Goal: Task Accomplishment & Management: Manage account settings

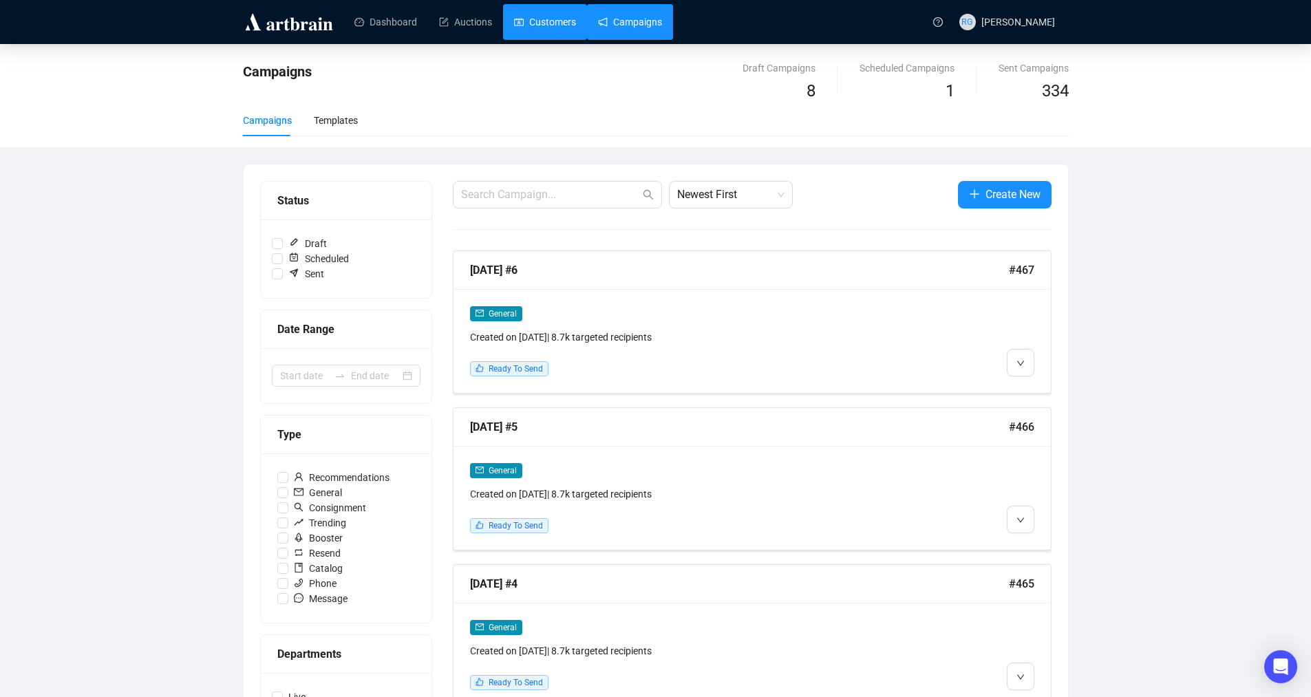
click at [533, 19] on link "Customers" at bounding box center [545, 22] width 62 height 36
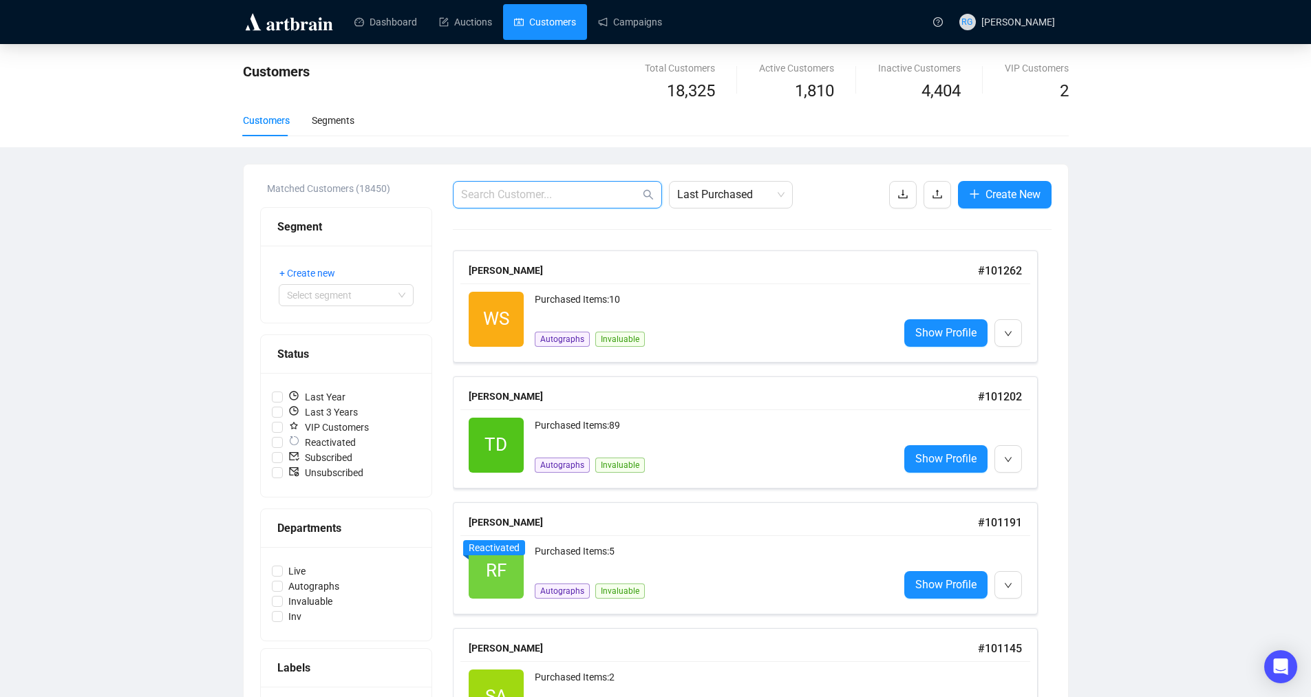
click at [545, 199] on input "text" at bounding box center [550, 194] width 179 height 17
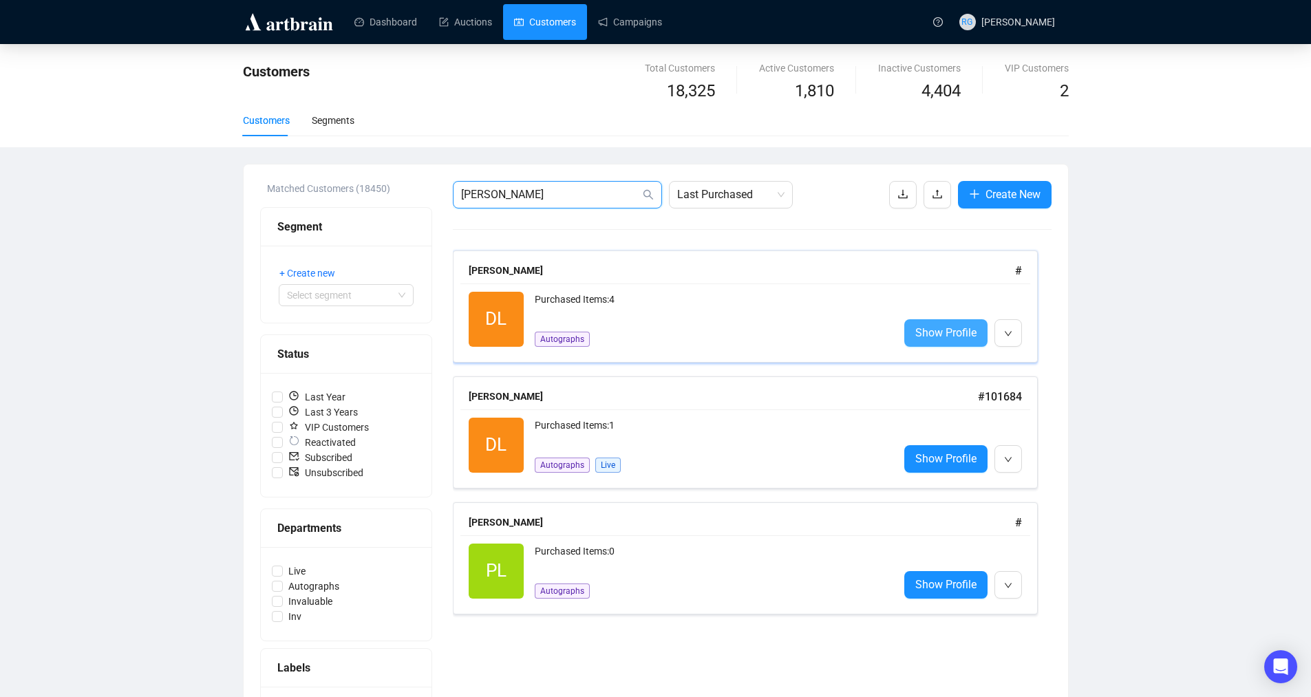
type input "[PERSON_NAME]"
click at [964, 338] on span "Show Profile" at bounding box center [945, 332] width 61 height 17
click at [959, 458] on span "Show Profile" at bounding box center [945, 458] width 61 height 17
click at [955, 333] on span "Show Profile" at bounding box center [945, 332] width 61 height 17
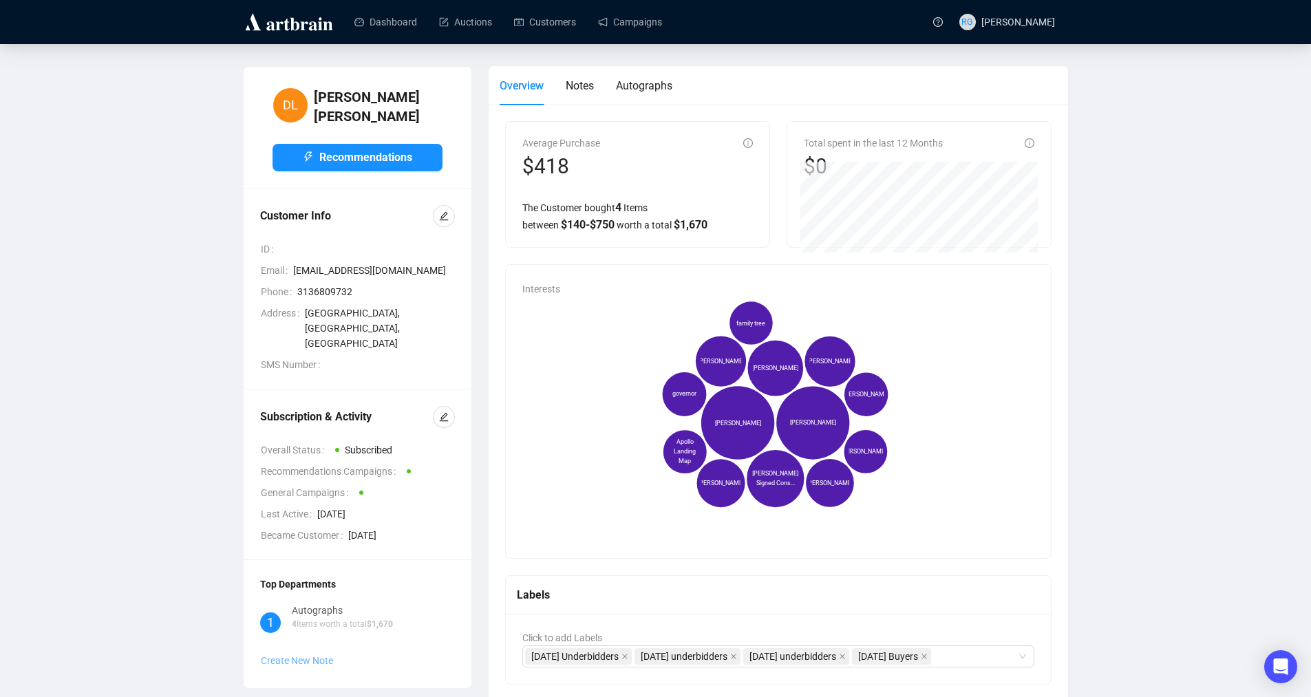
click at [295, 655] on span "Create New Note" at bounding box center [297, 660] width 72 height 11
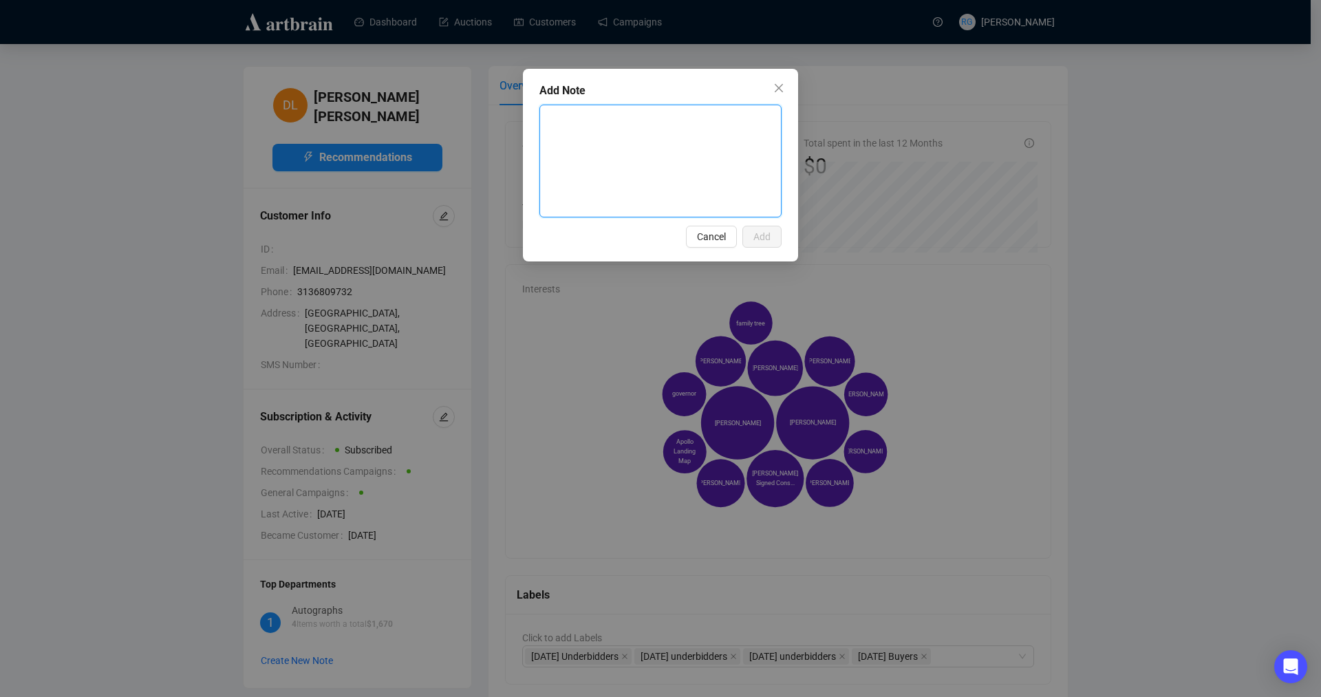
click at [553, 118] on textarea at bounding box center [660, 160] width 241 height 111
type textarea "R"
type textarea "Re"
type textarea "Ret"
type textarea "Reti"
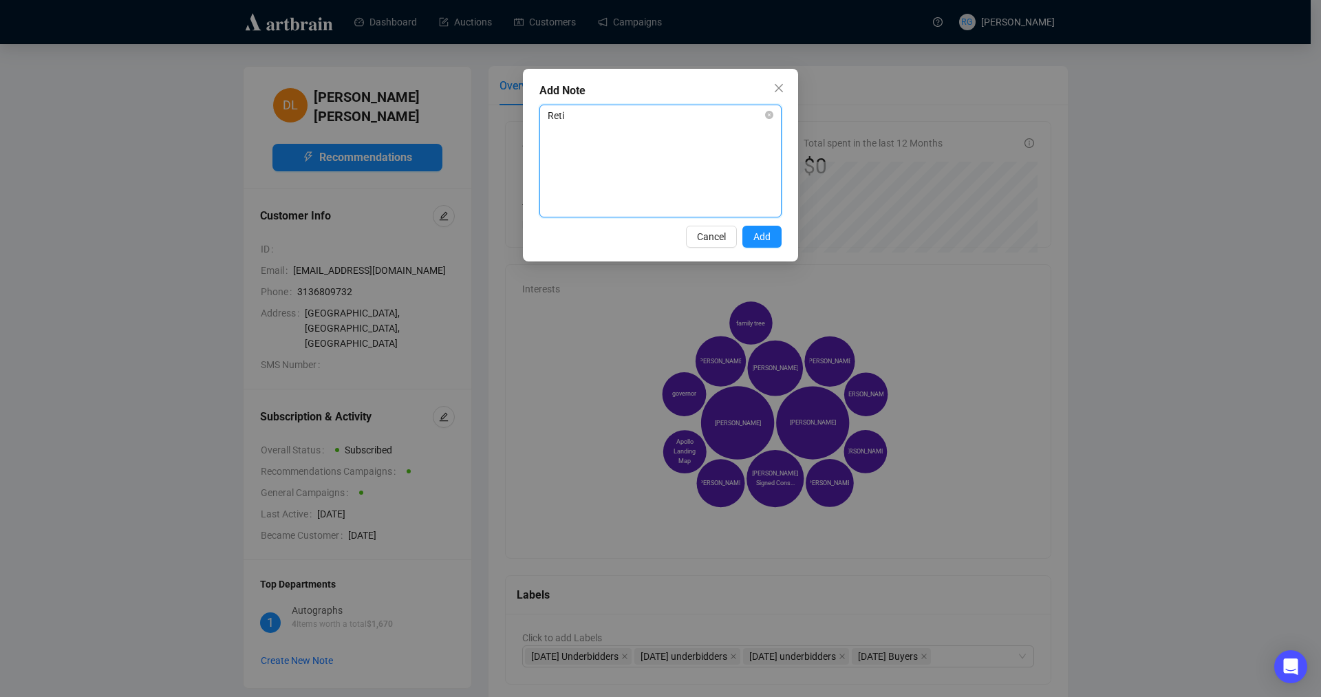
type textarea "Retir"
type textarea "Retire"
type textarea "Retired"
type textarea "Retired F"
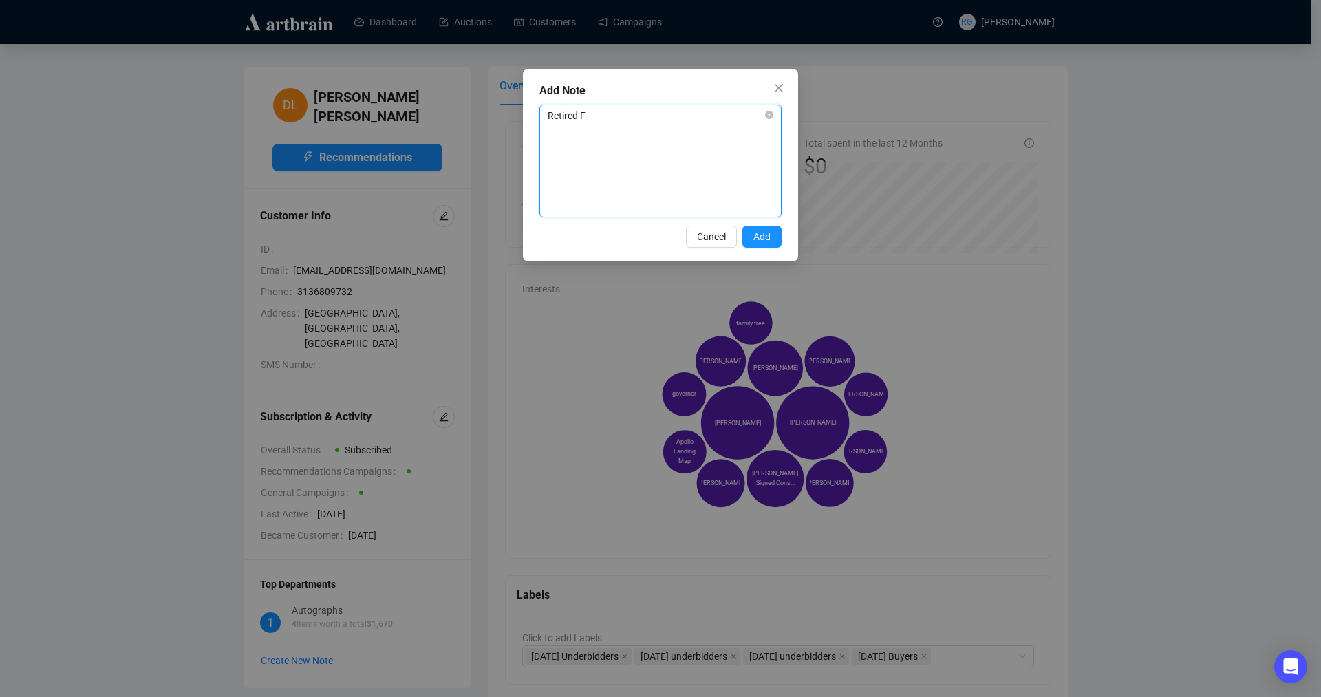
type textarea "Retired Fa"
type textarea "Retired Fal"
type textarea "Retired Fall"
type textarea "Retired Fall 2"
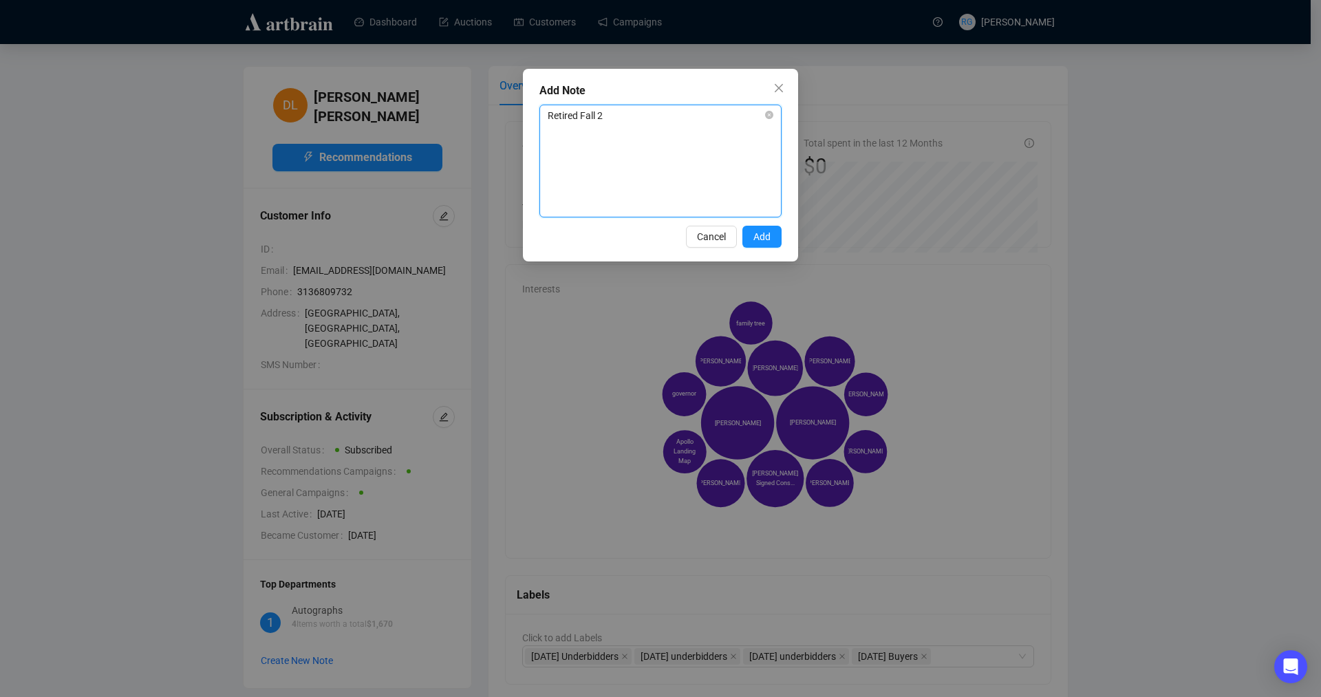
type textarea "Retired Fall 20"
type textarea "Retired Fall 202"
type textarea "Retired Fall 2025"
type textarea "Retired Fall 2025;"
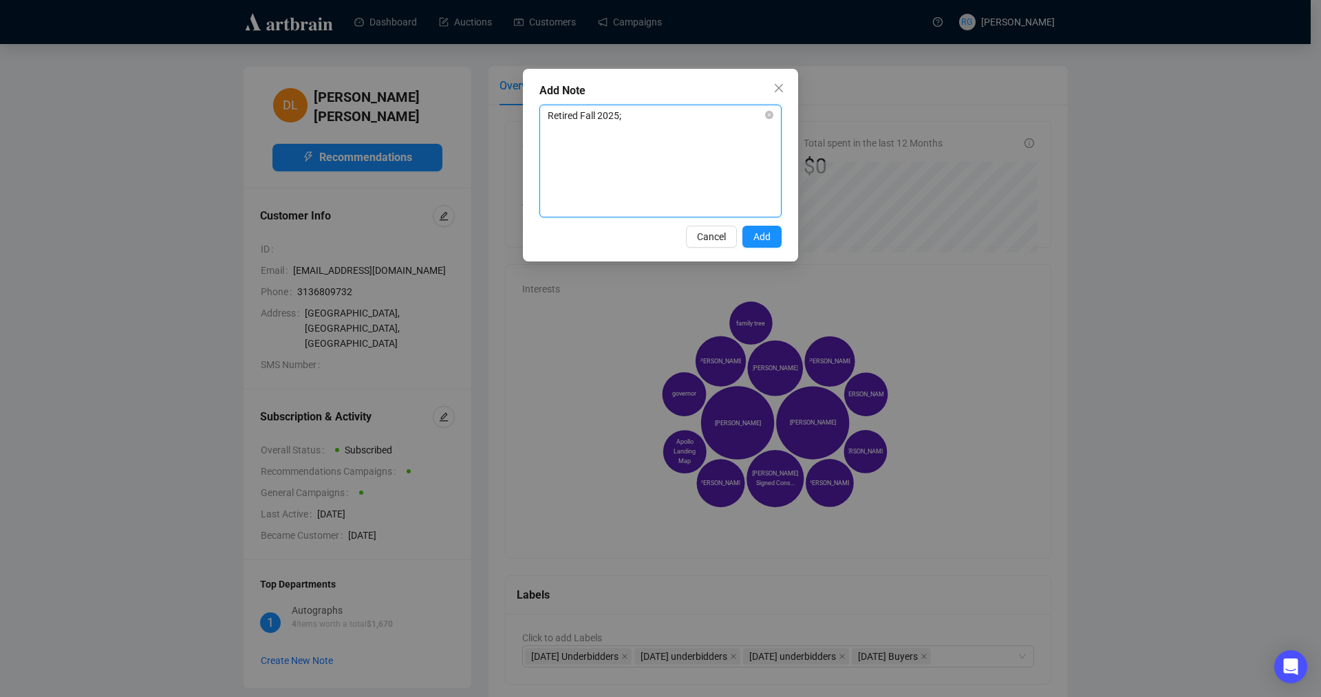
type textarea "Retired Fall 2025; r"
type textarea "Retired Fall 2025; re"
type textarea "Retired Fall 2025; rec"
type textarea "Retired Fall 2025; rece"
type textarea "Retired Fall 2025; recei"
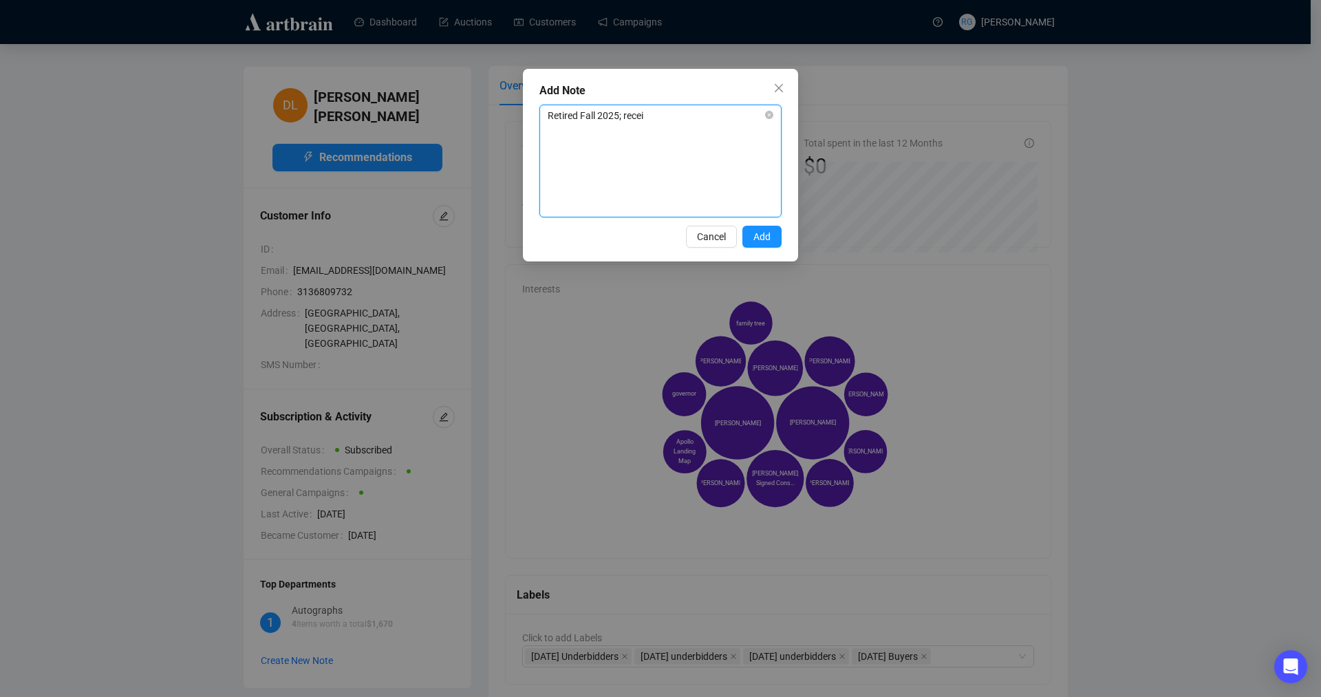
type textarea "Retired Fall 2025; receiv"
type textarea "Retired Fall 2025; receive"
type textarea "Retired Fall 2025; received"
type textarea "Retired Fall 2025; received n"
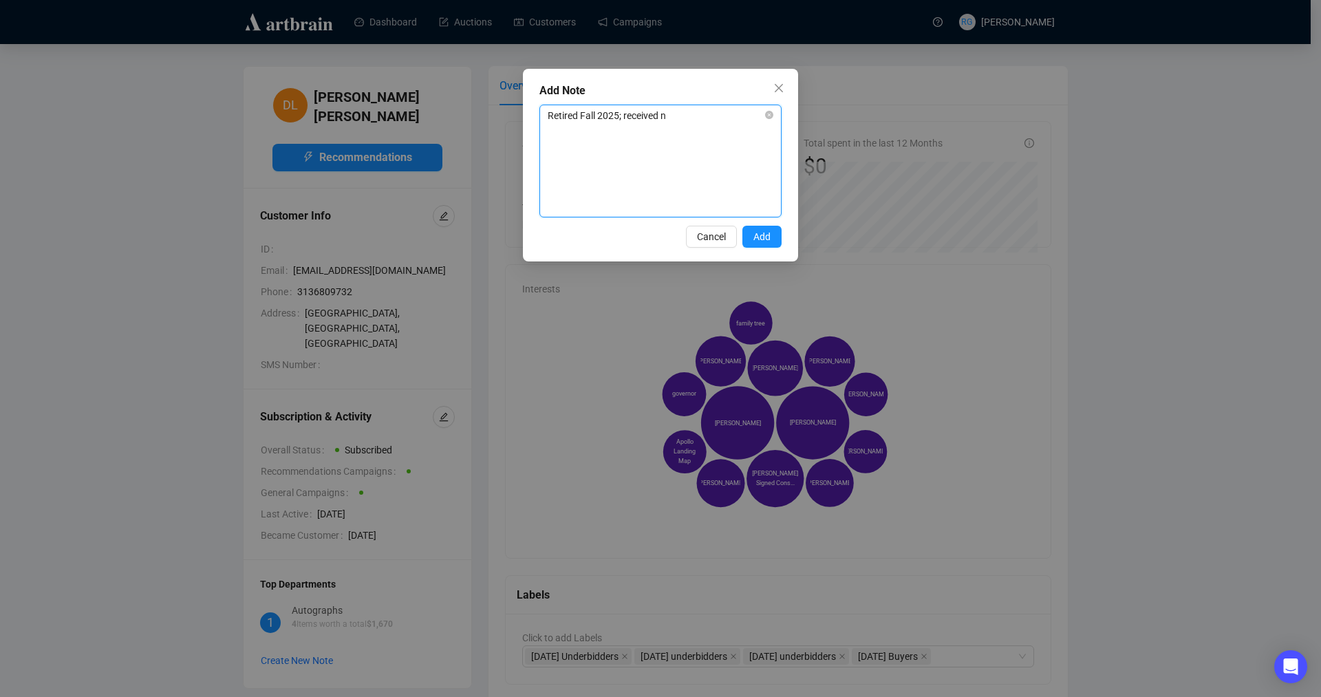
type textarea "Retired Fall 2025; received no"
type textarea "Retired Fall 2025; received not"
type textarea "Retired Fall 2025; received noti"
type textarea "Retired Fall 2025; received notif"
type textarea "Retired Fall 2025; received notifi"
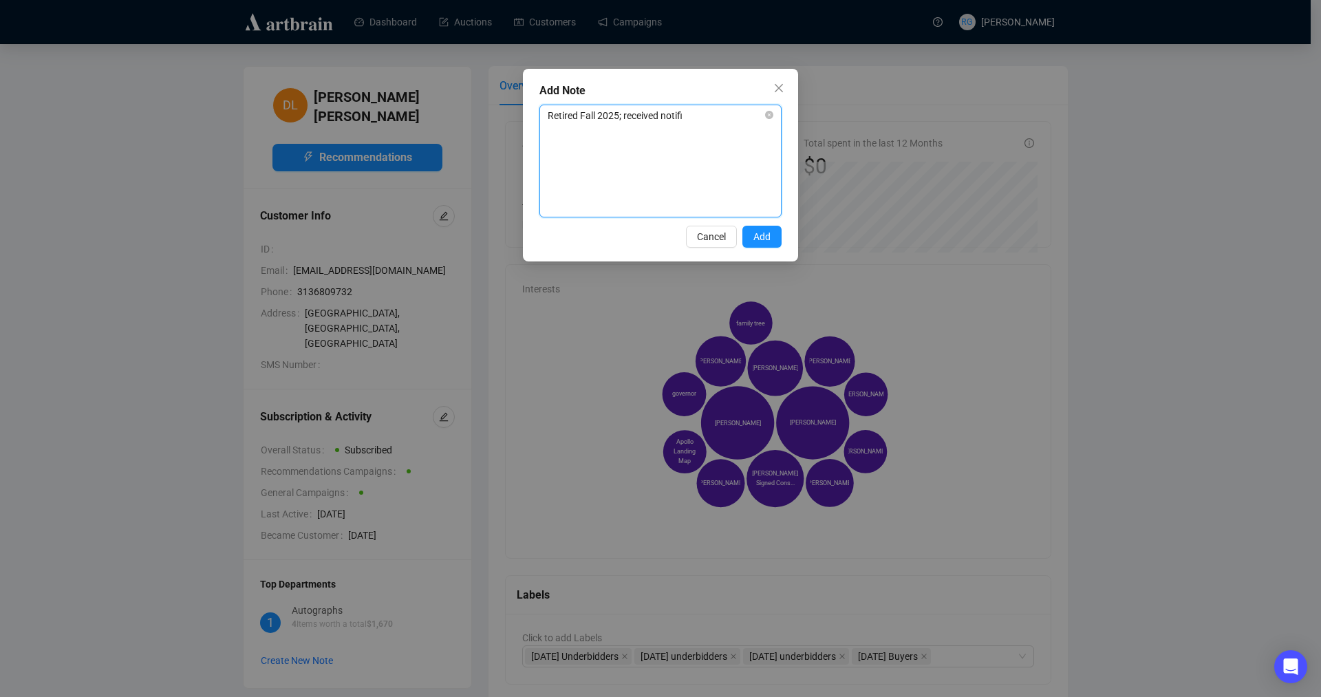
type textarea "Retired Fall 2025; received notific"
type textarea "Retired Fall 2025; received notifica"
type textarea "Retired Fall 2025; received notificat"
type textarea "Retired Fall 2025; received notificati"
type textarea "Retired Fall 2025; received notificatio"
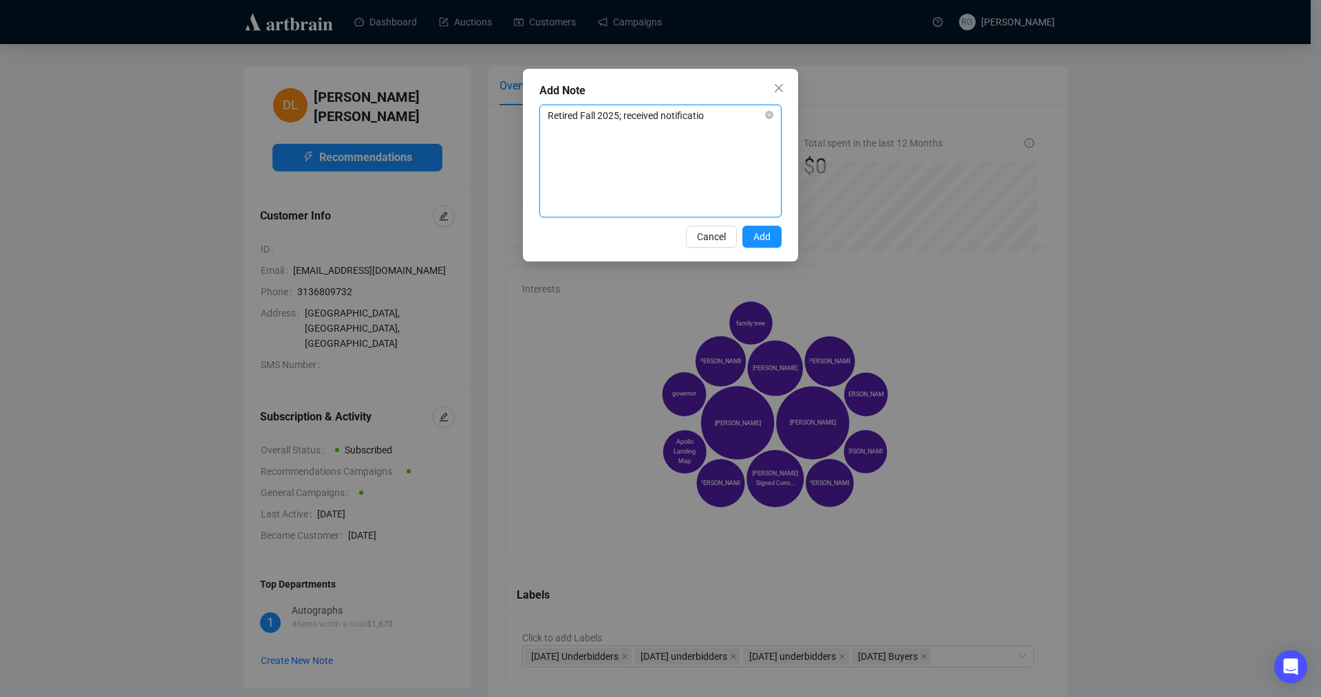
type textarea "Retired Fall 2025; received notification"
type textarea "Retired Fall 2025; received notification t"
type textarea "Retired Fall 2025; received notification th"
type textarea "Retired Fall 2025; received notification tha"
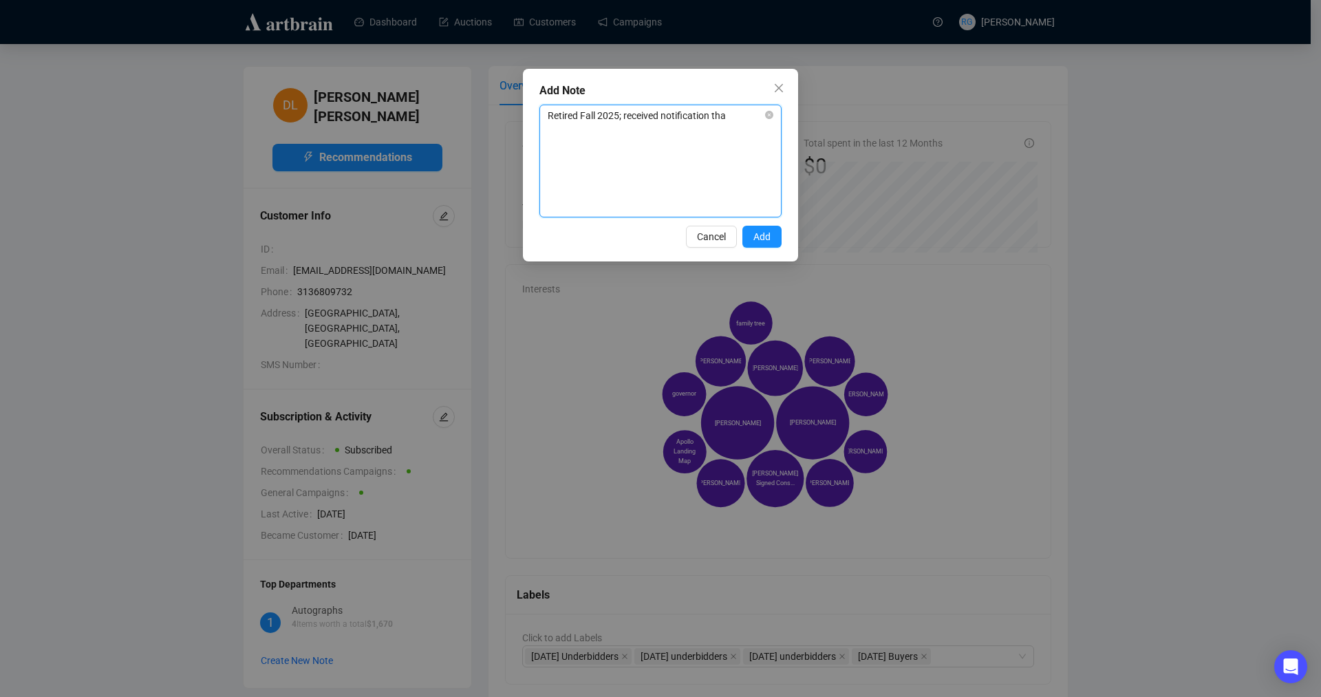
type textarea "Retired Fall 2025; received notification that"
type textarea "Retired Fall 2025; received notification that t"
type textarea "Retired Fall 2025; received notification that th"
type textarea "Retired Fall 2025; received notification that thi"
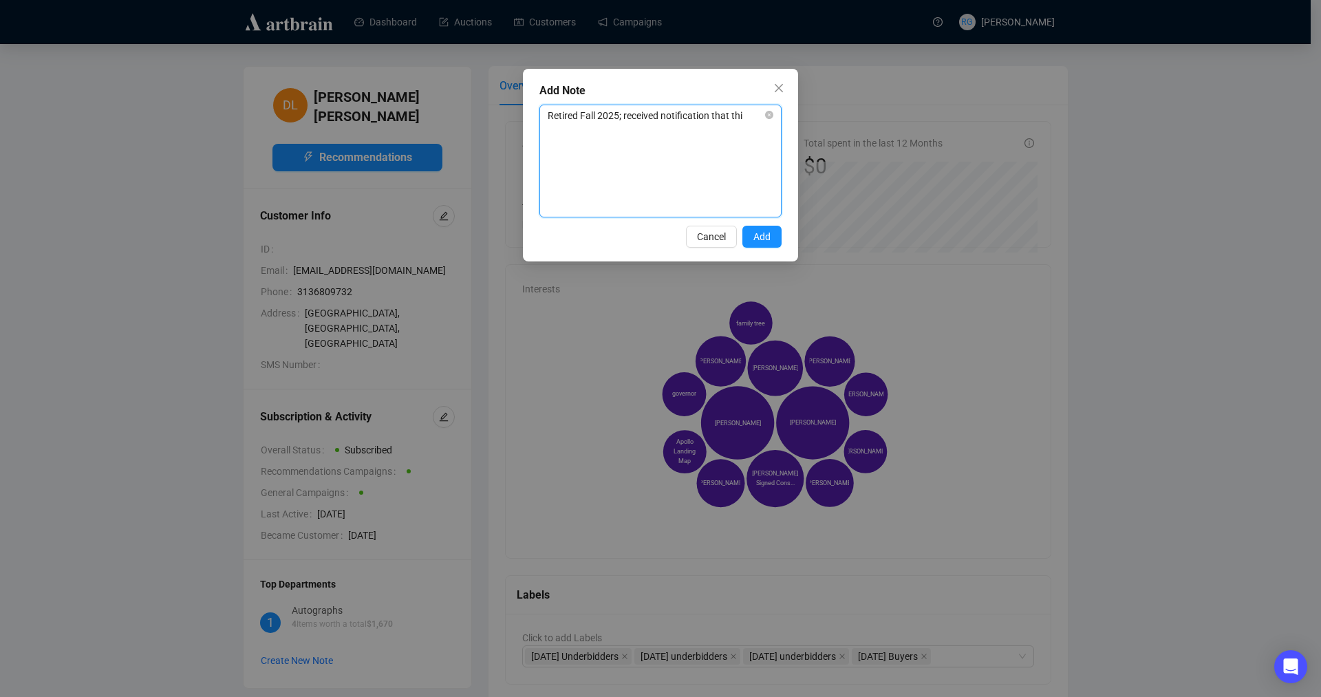
type textarea "Retired Fall 2025; received notification that this"
type textarea "Retired Fall 2025; received notification that this e"
type textarea "Retired Fall 2025; received notification that this em"
type textarea "Retired Fall 2025; received notification that this ema"
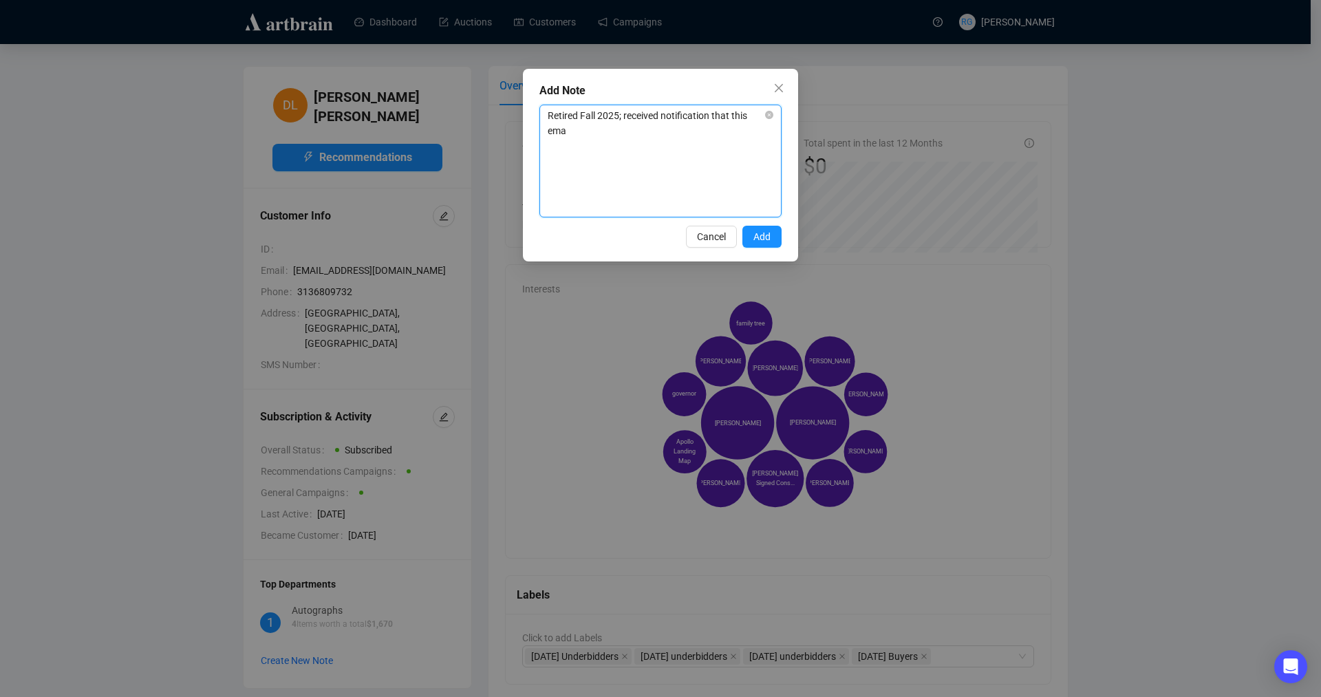
type textarea "Retired Fall 2025; received notification that this emai"
type textarea "Retired Fall 2025; received notification that this email"
type textarea "Retired Fall 2025; received notification that this email a"
type textarea "Retired Fall 2025; received notification that this email ad"
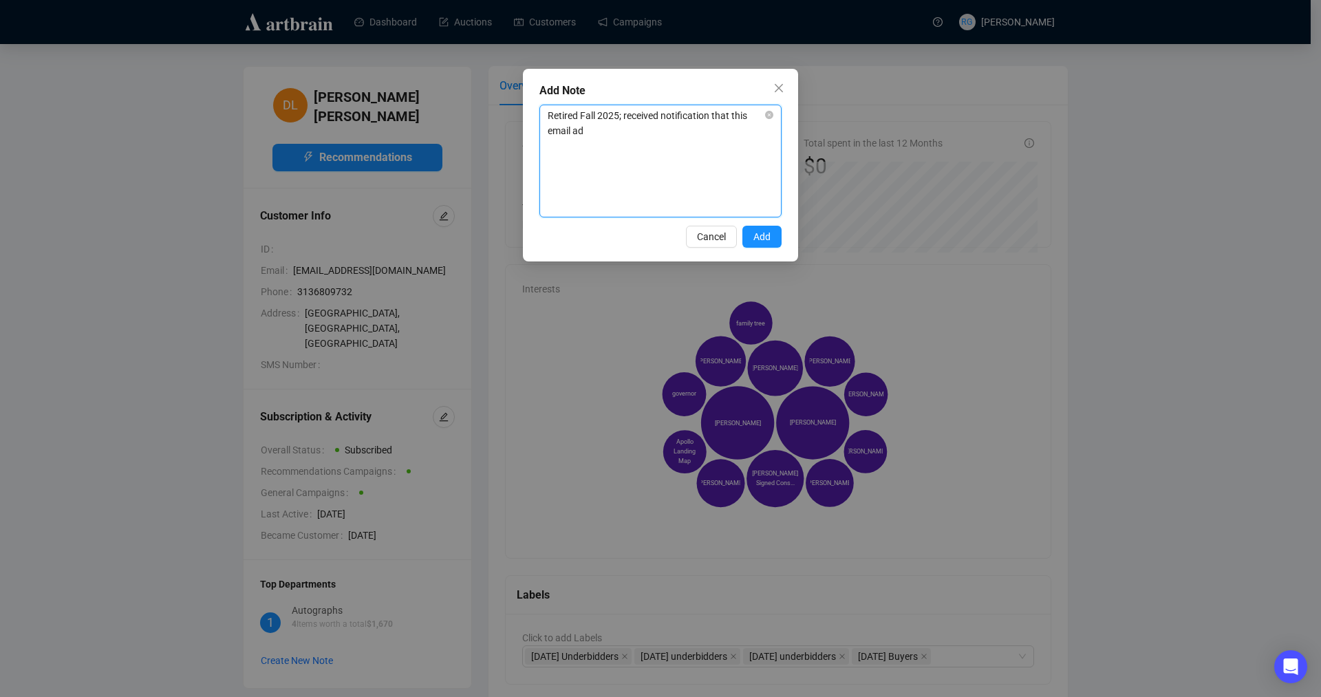
type textarea "Retired Fall 2025; received notification that this email add"
type textarea "Retired Fall 2025; received notification that this email addr"
type textarea "Retired Fall 2025; received notification that this email addre"
type textarea "Retired Fall 2025; received notification that this email addres"
type textarea "Retired Fall 2025; received notification that this email address"
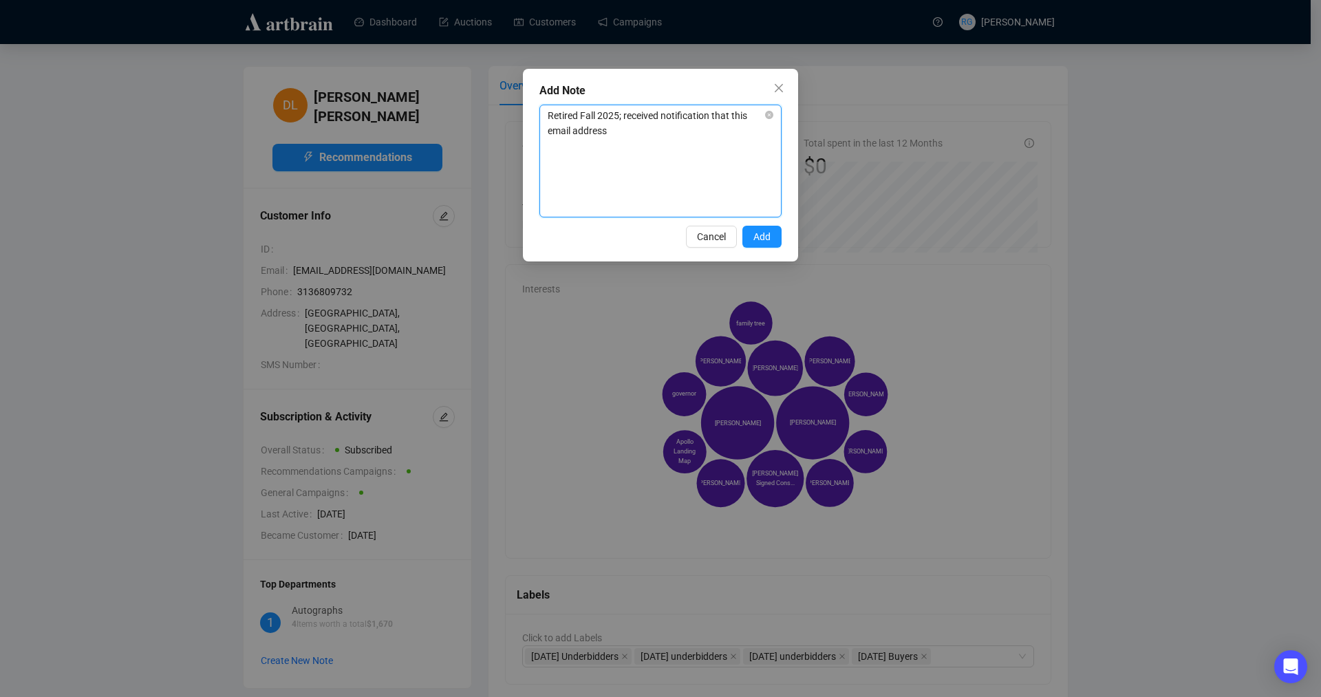
type textarea "Retired Fall 2025; received notification that this email address"
type textarea "Retired Fall 2025; received notification that this email address i"
type textarea "Retired Fall 2025; received notification that this email address is"
type textarea "Retired Fall 2025; received notification that this email address i"
type textarea "Retired Fall 2025; received notification that this email address"
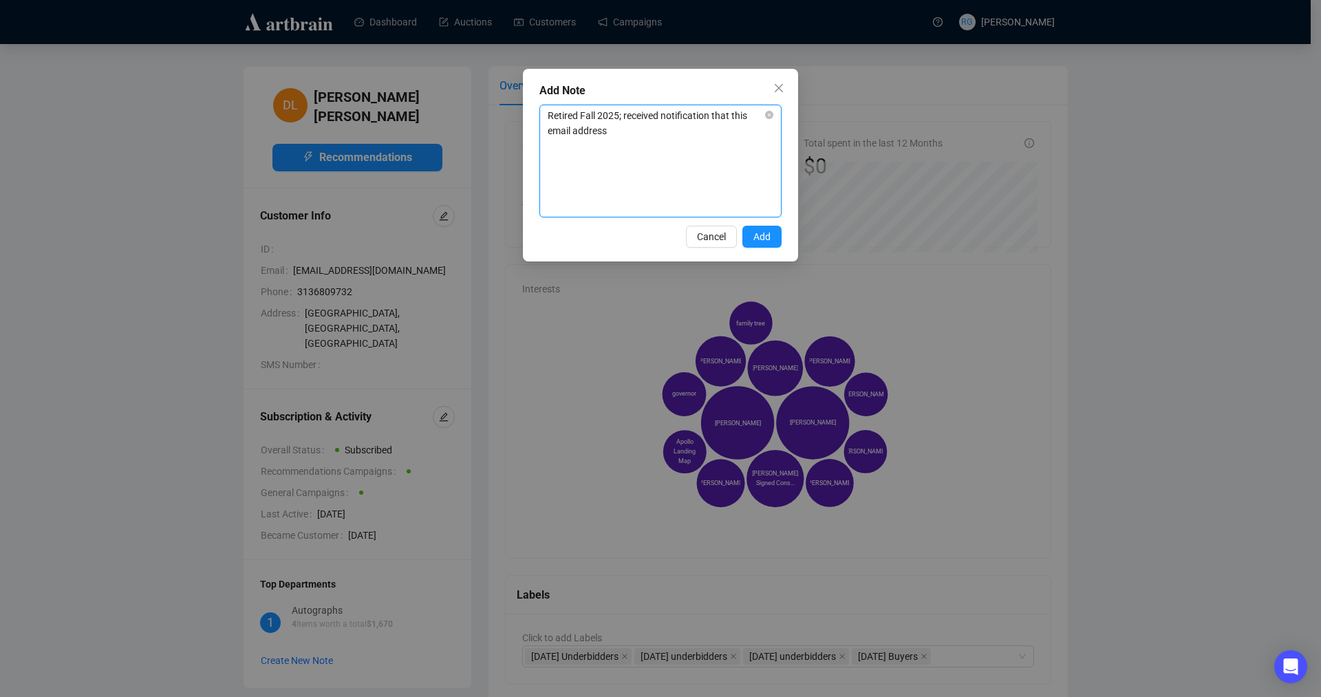
type textarea "Retired Fall 2025; received notification that this email address w"
type textarea "Retired Fall 2025; received notification that this email address wi"
type textarea "Retired Fall 2025; received notification that this email address wil"
type textarea "Retired Fall 2025; received notification that this email address will"
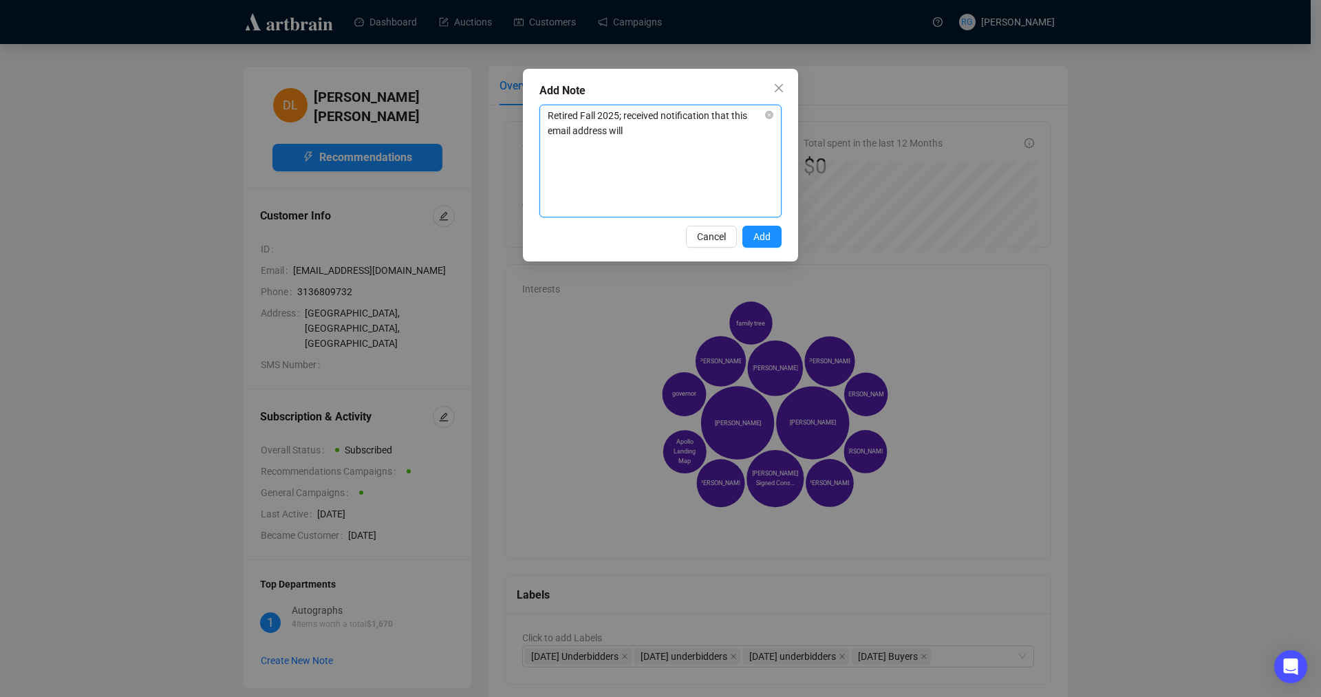
type textarea "Retired Fall 2025; received notification that this email address will l"
type textarea "Retired Fall 2025; received notification that this email address will"
type textarea "Retired Fall 2025; received notification that this email address will n"
type textarea "Retired Fall 2025; received notification that this email address will no"
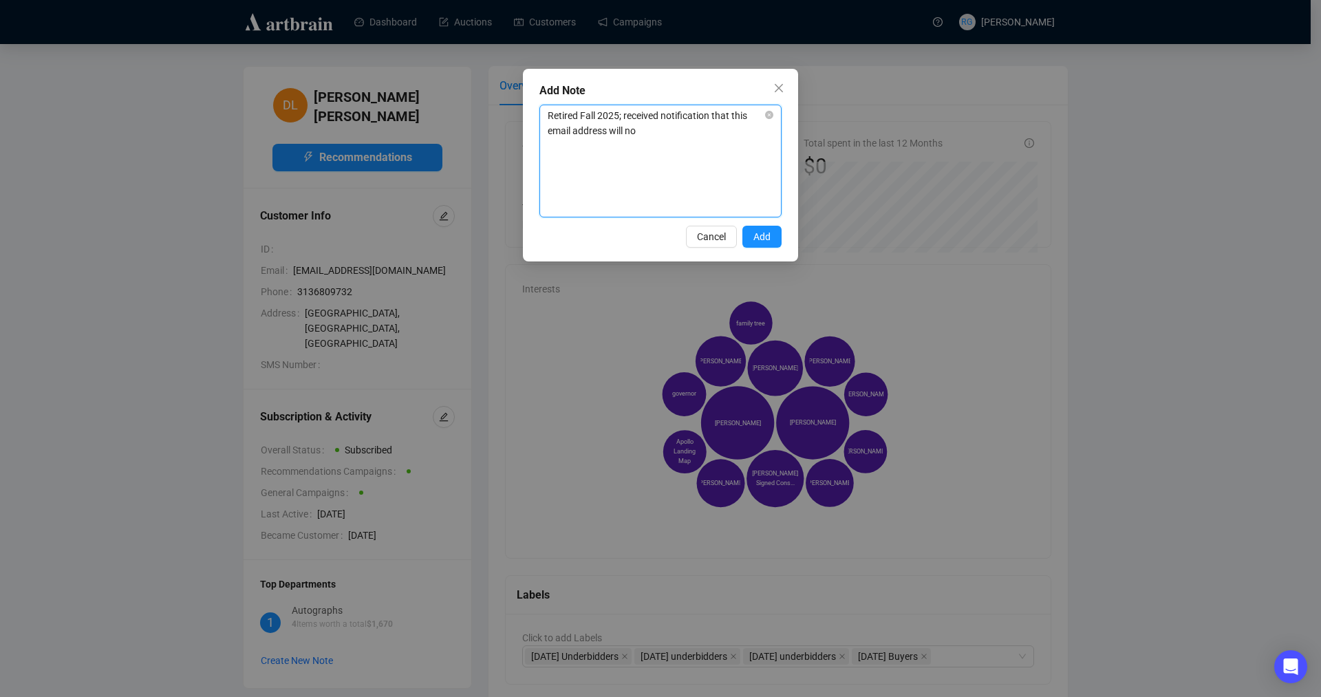
type textarea "Retired Fall 2025; received notification that this email address will no l"
type textarea "Retired Fall 2025; received notification that this email address will no lo"
type textarea "Retired Fall 2025; received notification that this email address will no lon"
type textarea "Retired Fall 2025; received notification that this email address will no long"
type textarea "Retired Fall 2025; received notification that this email address will no longe"
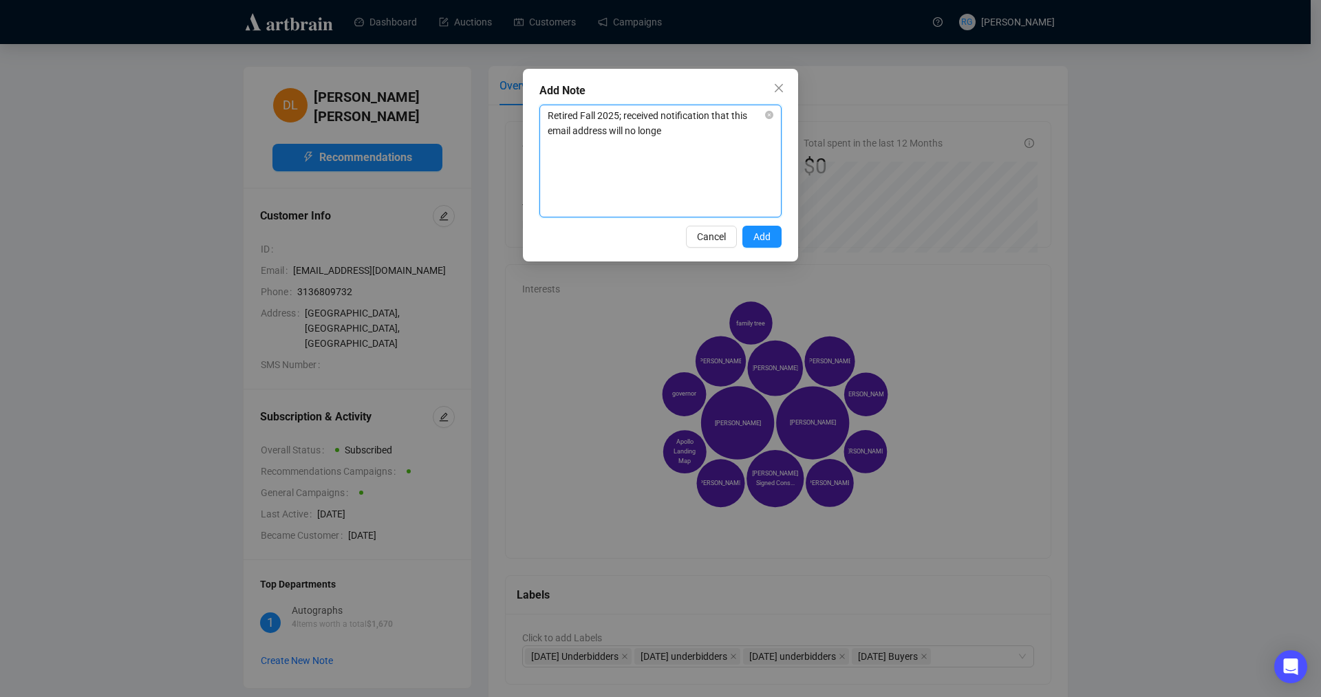
type textarea "Retired Fall 2025; received notification that this email address will no longer"
type textarea "Retired Fall 2025; received notification that this email address will no longer…"
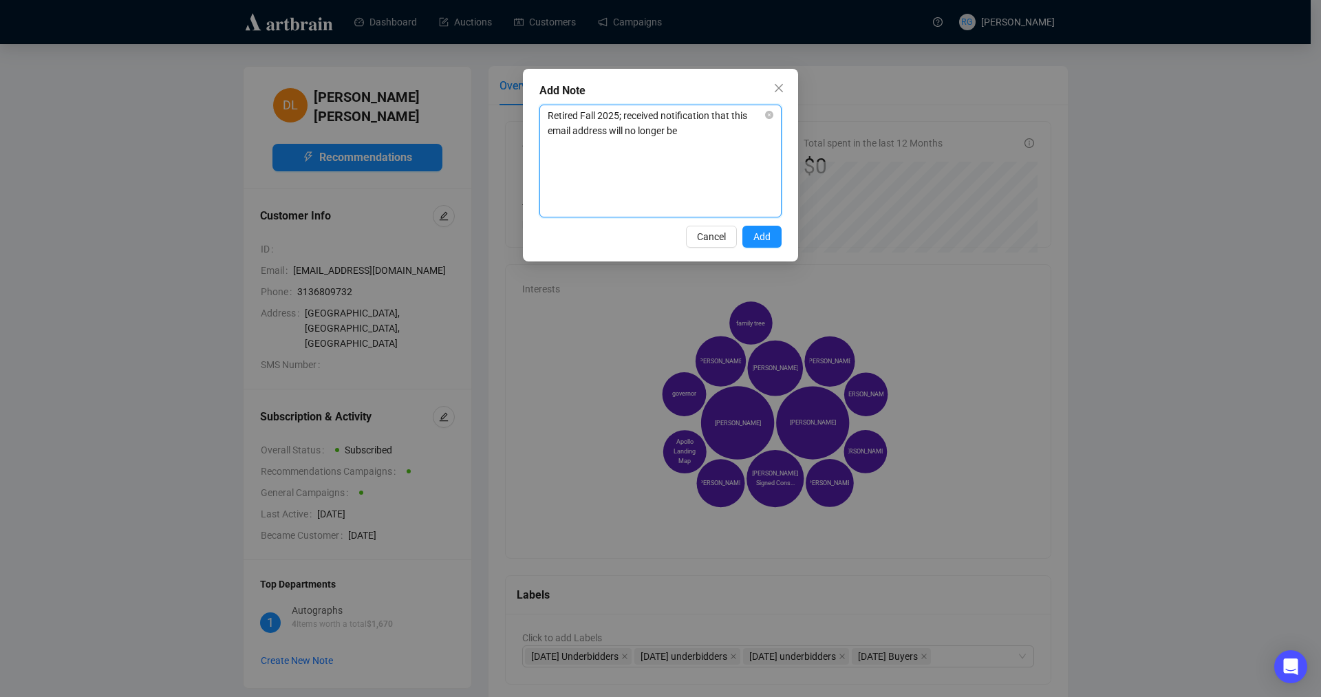
type textarea "Retired Fall 2025; received notification that this email address will no longer…"
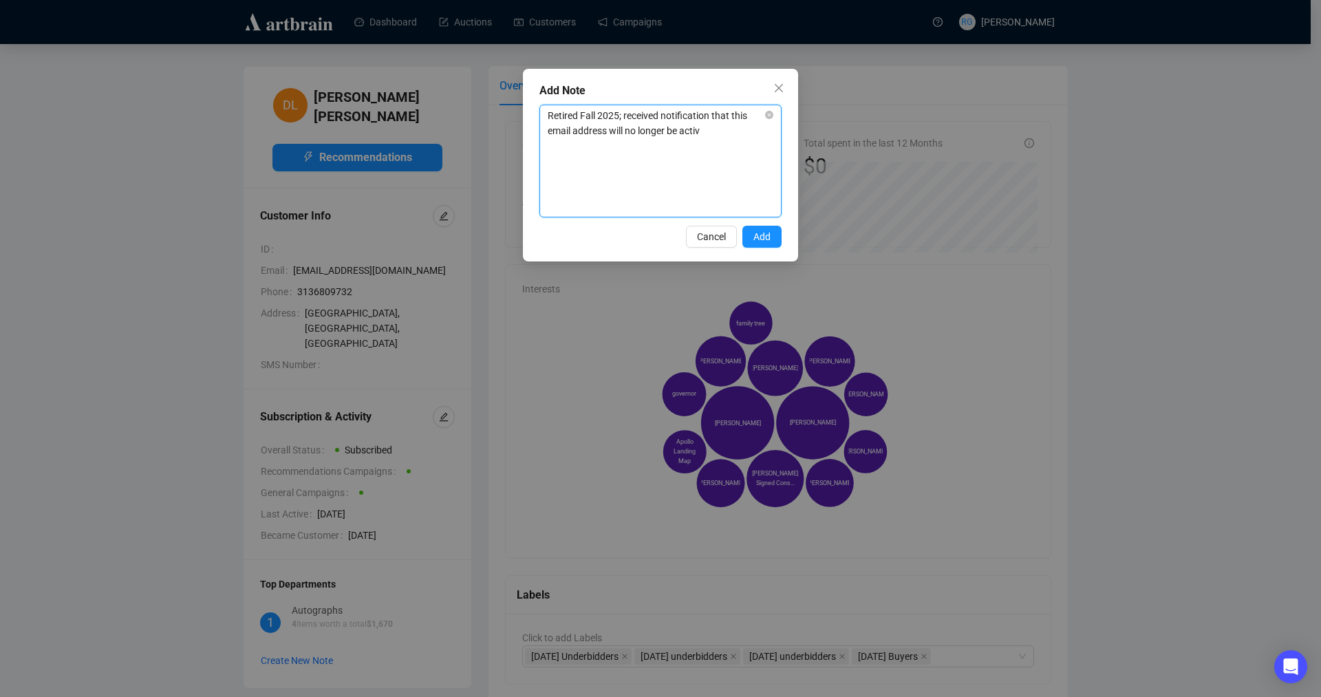
type textarea "Retired Fall 2025; received notification that this email address will no longer…"
click at [768, 234] on span "Add" at bounding box center [761, 236] width 17 height 15
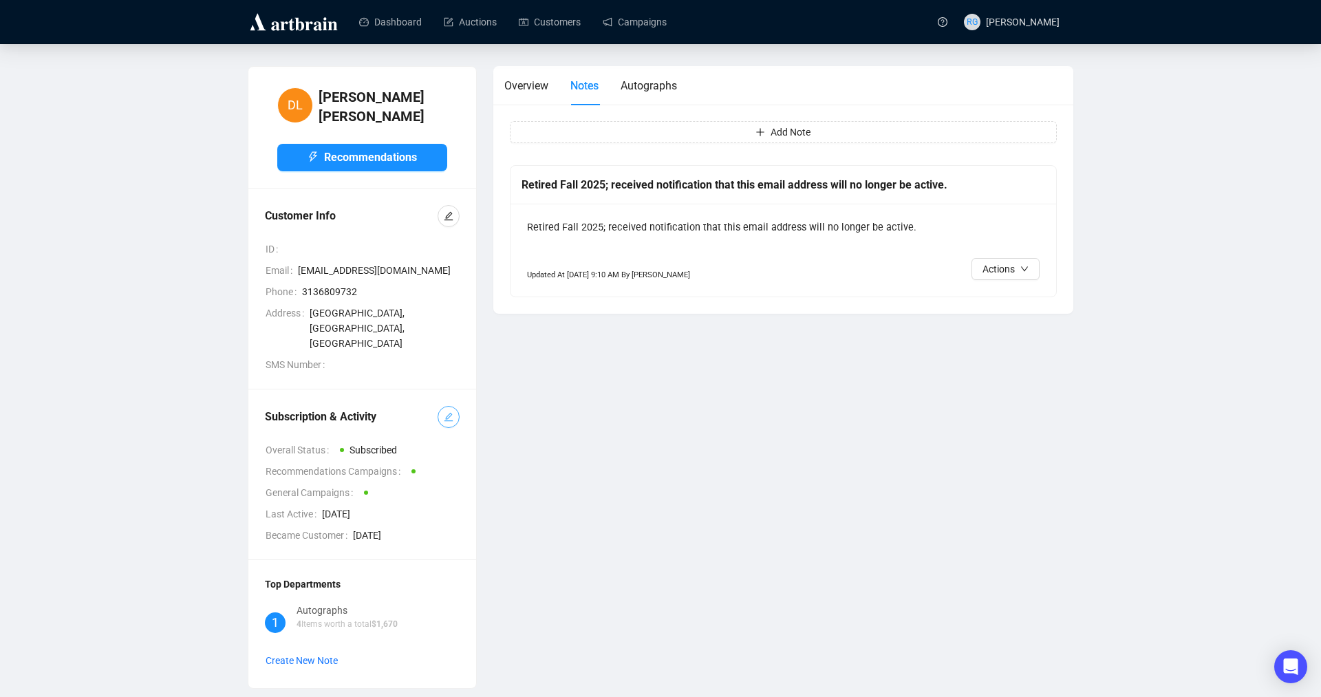
click at [449, 413] on icon "edit" at bounding box center [448, 417] width 9 height 9
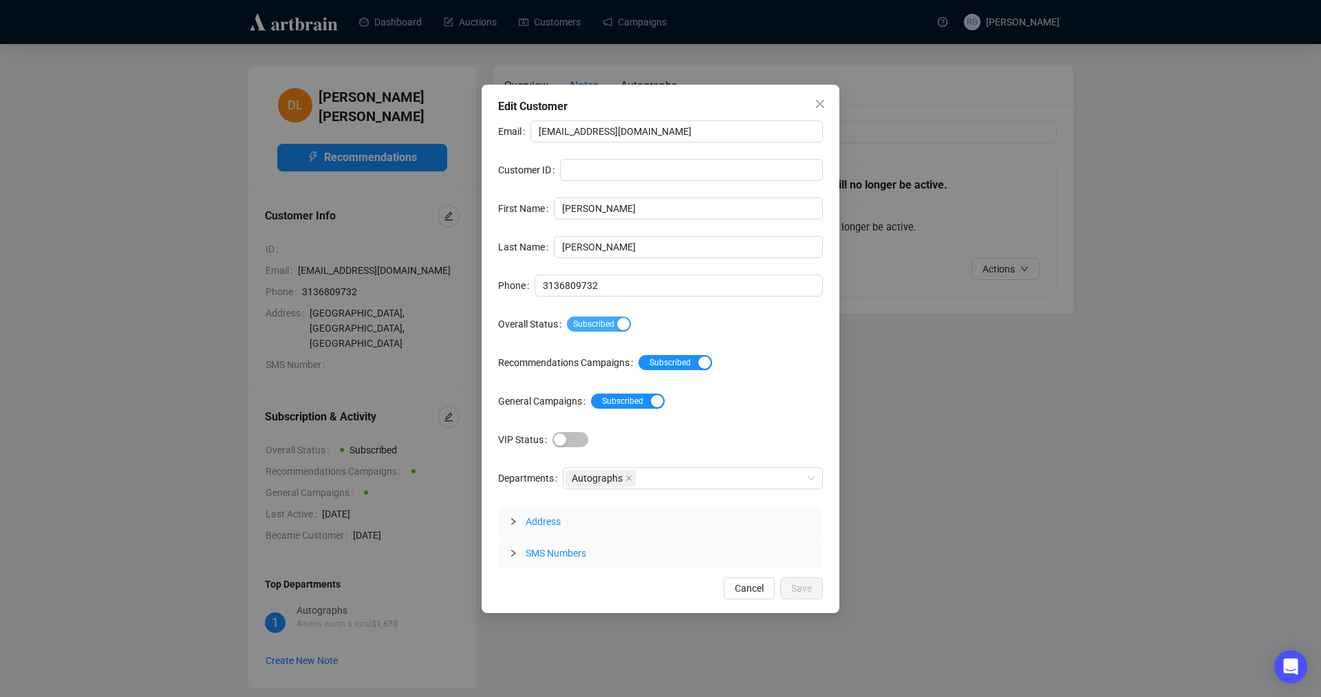
click at [579, 324] on span "Subscribed" at bounding box center [599, 323] width 64 height 15
click at [808, 586] on span "Save" at bounding box center [801, 588] width 21 height 15
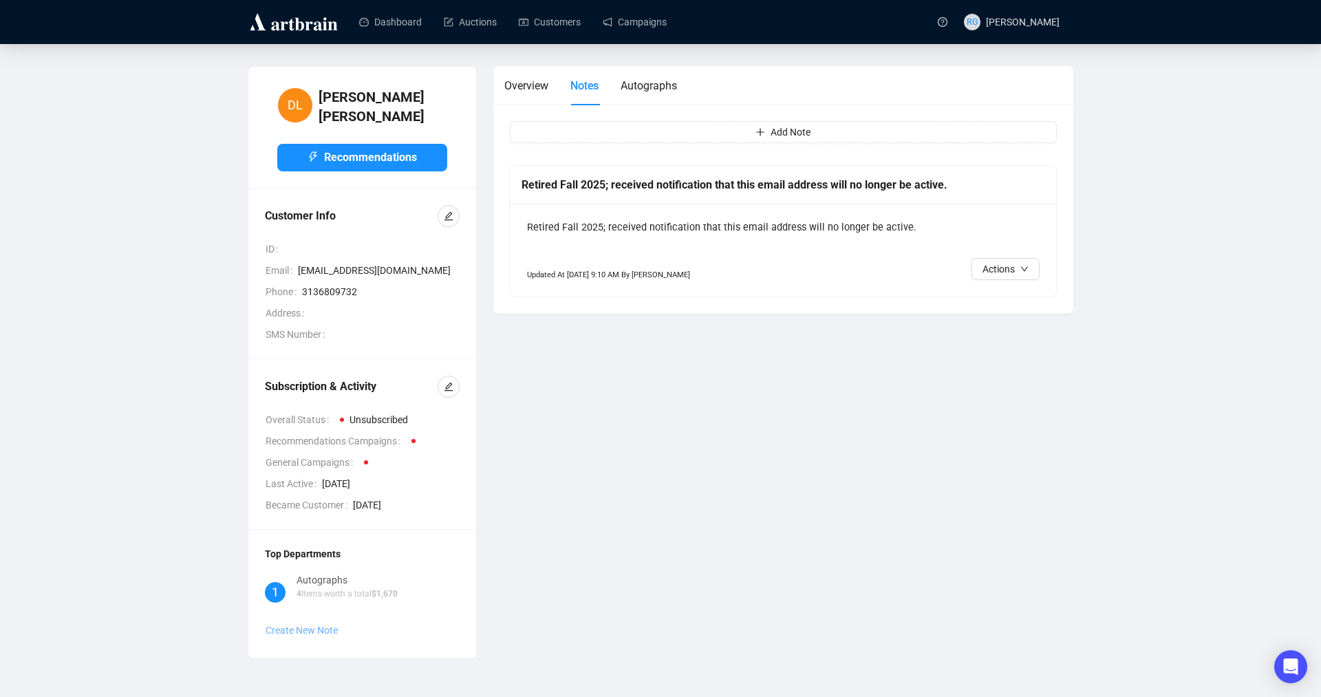
click at [301, 625] on span "Create New Note" at bounding box center [302, 630] width 72 height 11
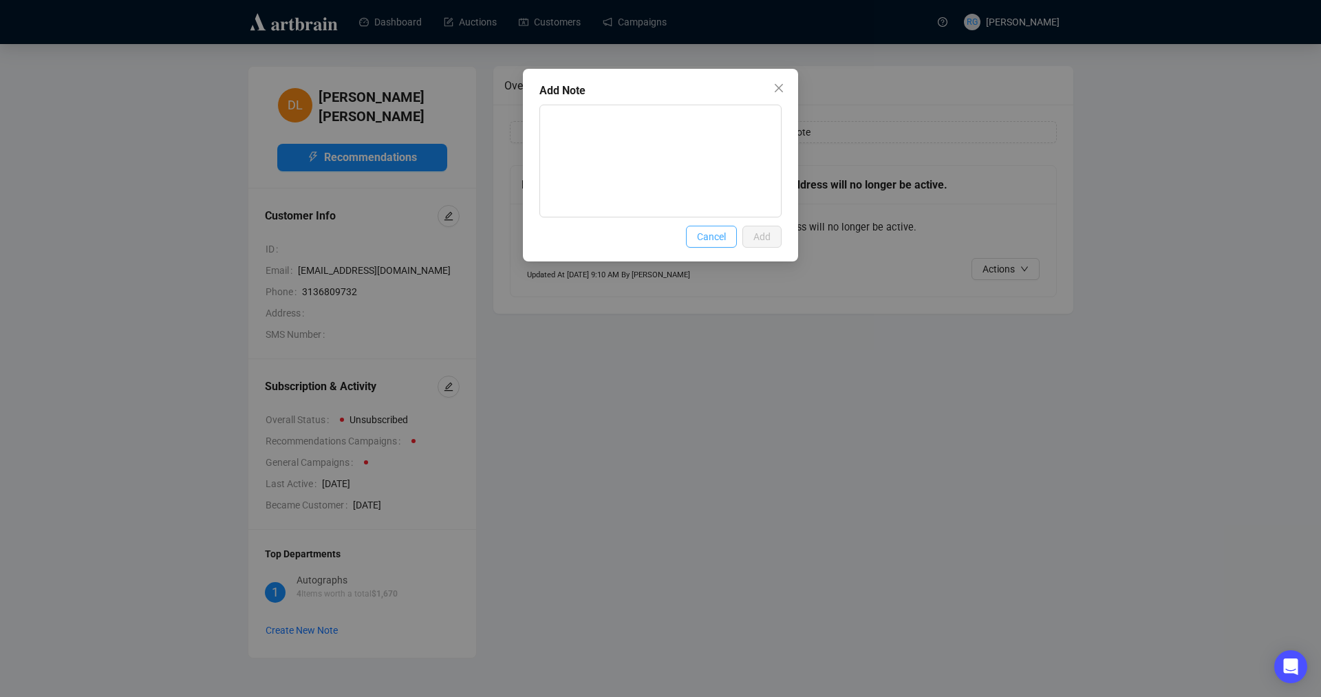
click at [726, 239] on button "Cancel" at bounding box center [711, 237] width 51 height 22
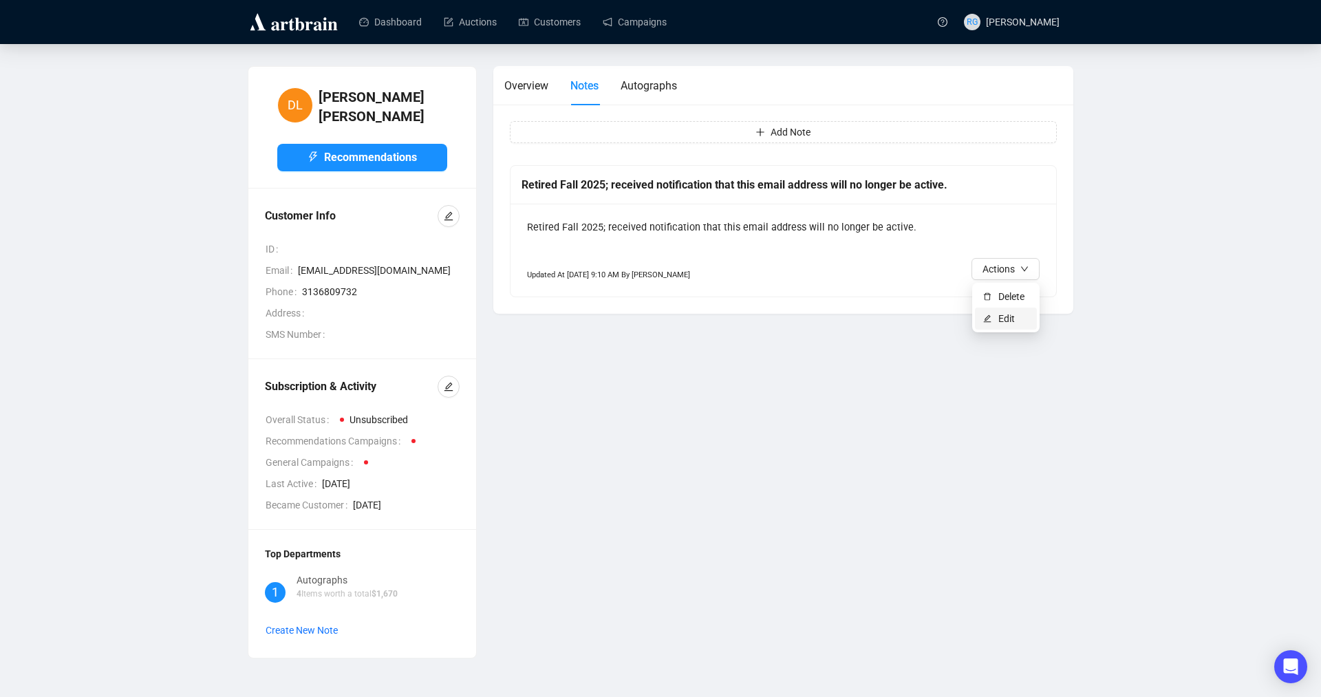
click at [1003, 314] on span "Edit" at bounding box center [1013, 318] width 30 height 15
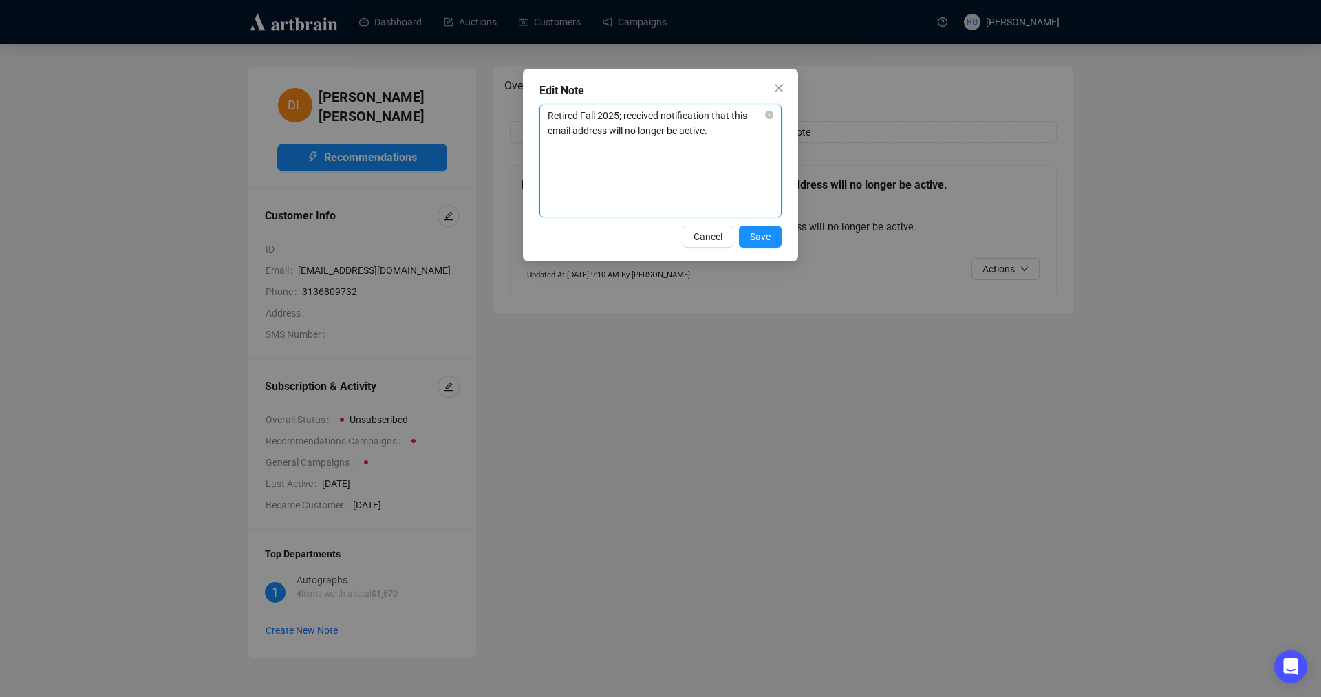
click at [733, 139] on textarea "Retired Fall 2025; received notification that this email address will no longer…" at bounding box center [660, 160] width 241 height 111
type textarea "Retired Fall 2025; received notification that this email address will no longer…"
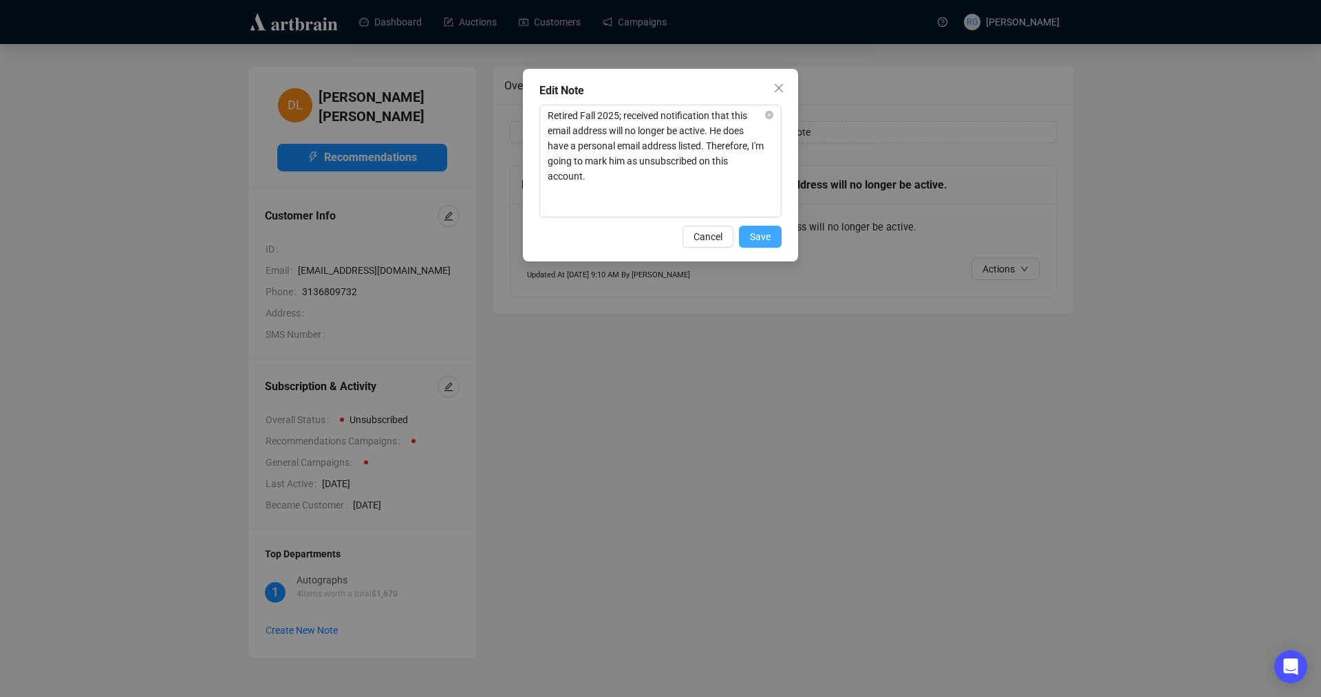
click at [768, 241] on span "Save" at bounding box center [760, 236] width 21 height 15
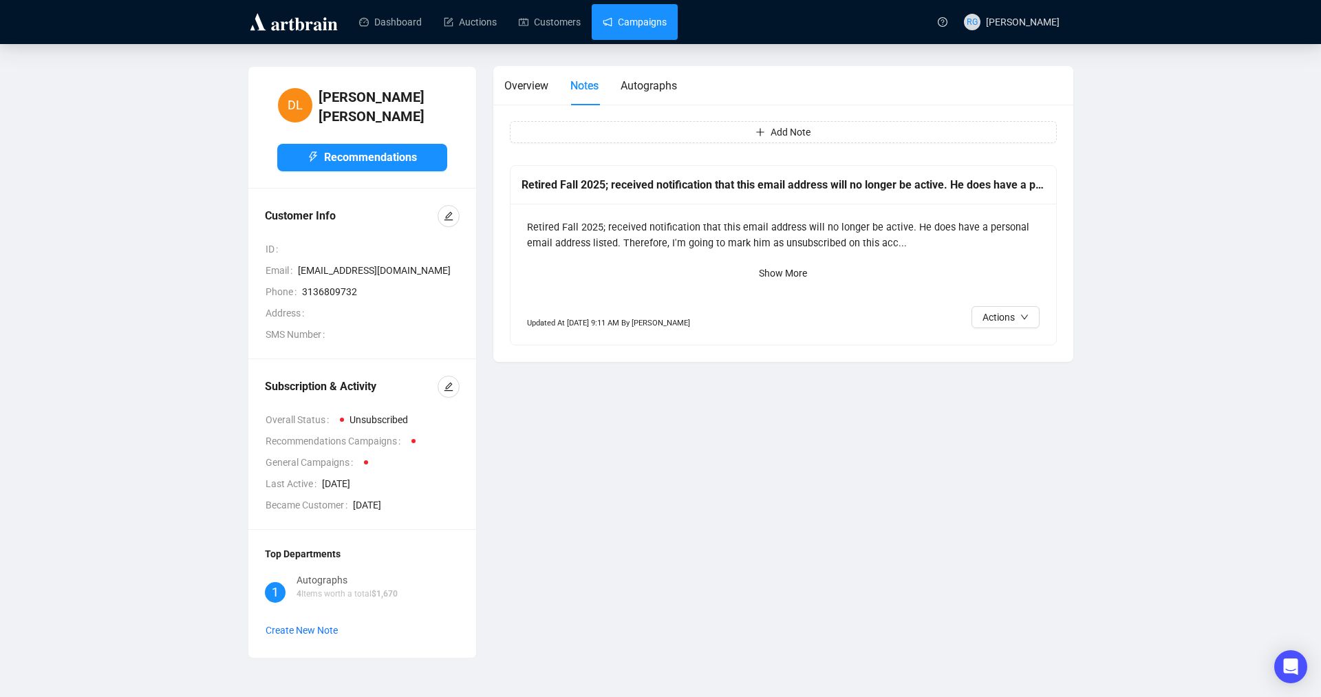
click at [615, 23] on link "Campaigns" at bounding box center [635, 22] width 64 height 36
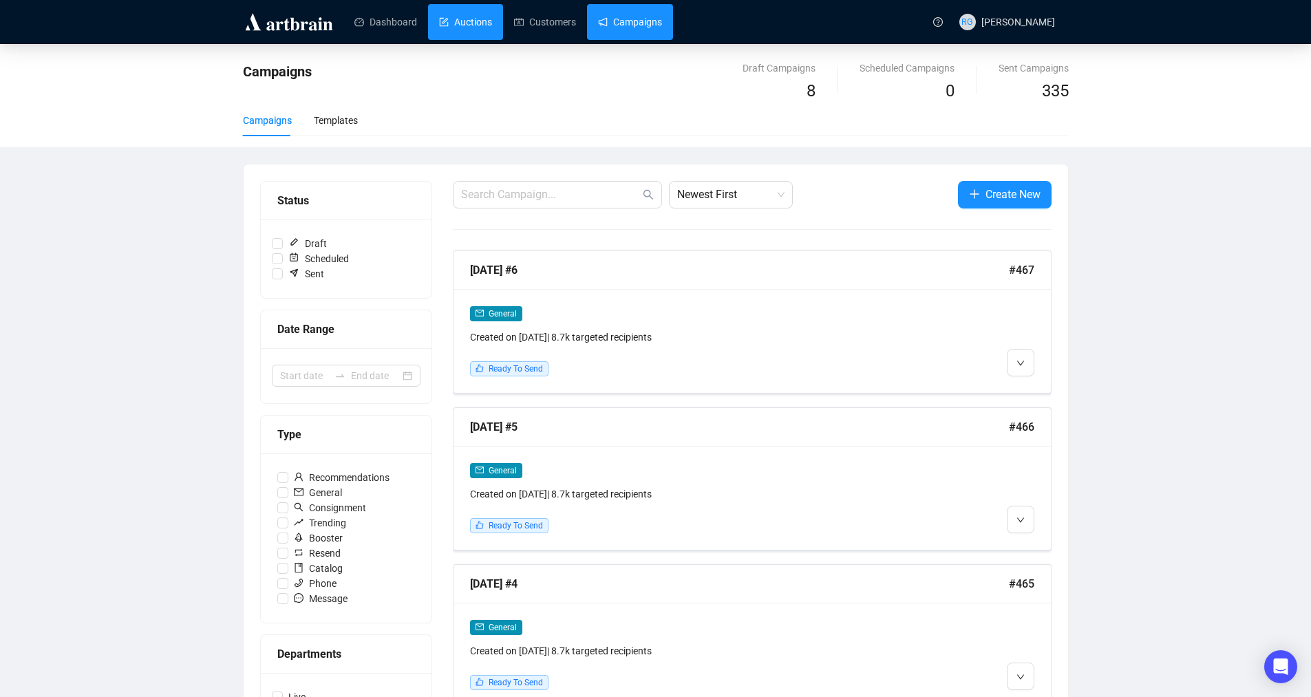
click at [462, 32] on link "Auctions" at bounding box center [465, 22] width 53 height 36
